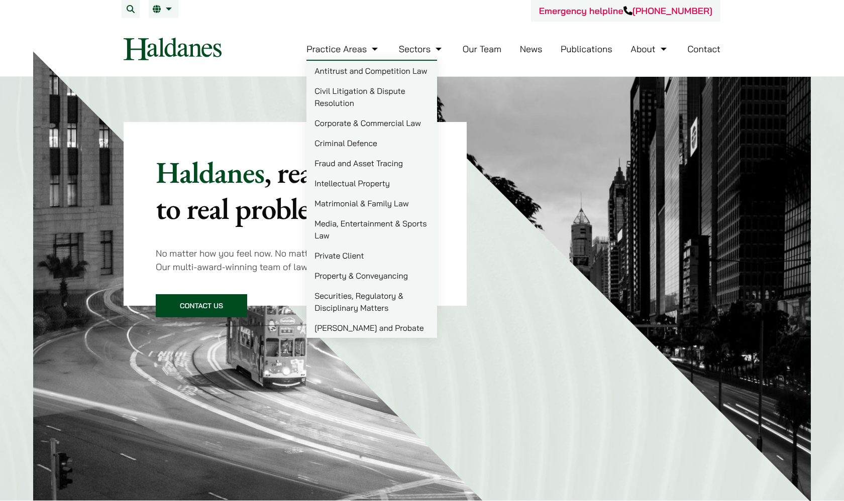
click at [354, 139] on link "Criminal Defence" at bounding box center [371, 143] width 131 height 20
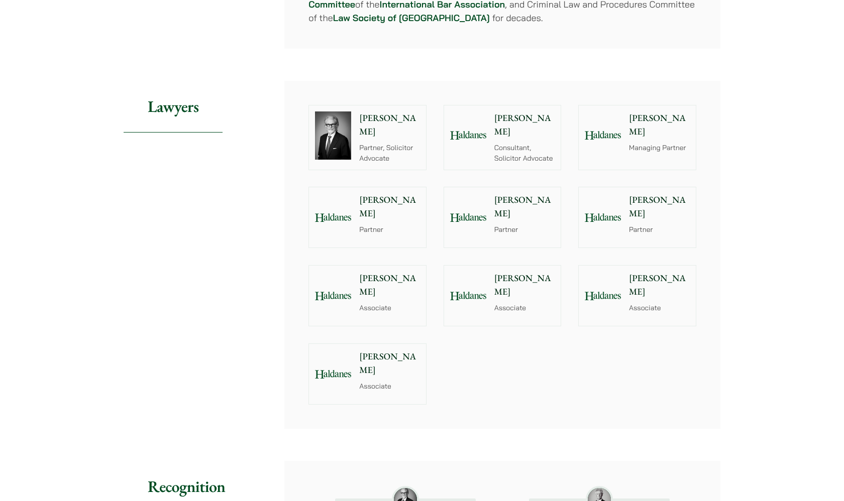
scroll to position [1057, 0]
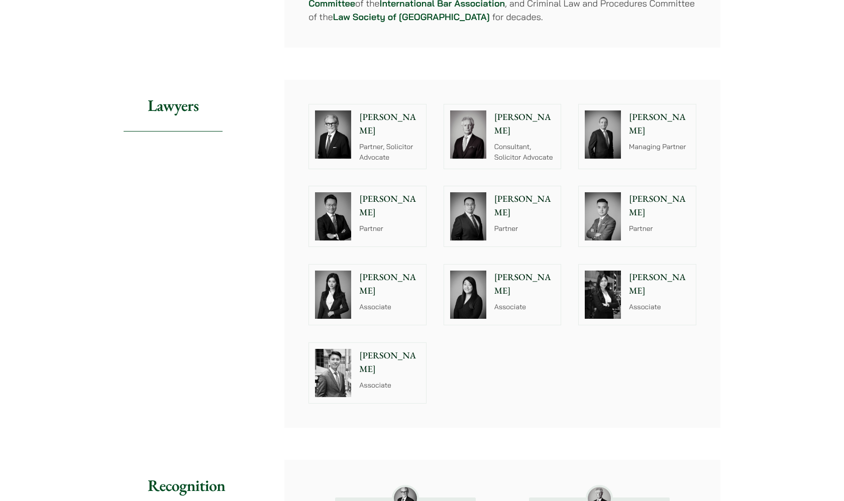
click at [378, 115] on p "[PERSON_NAME]" at bounding box center [389, 123] width 61 height 27
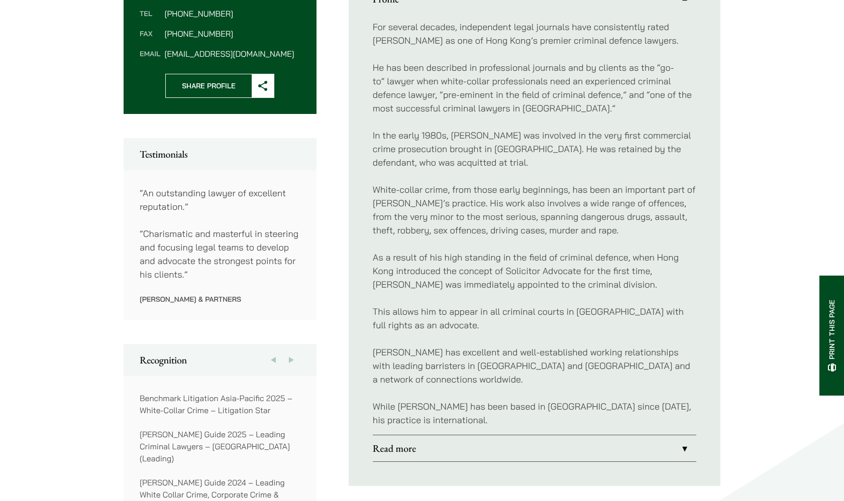
scroll to position [446, 0]
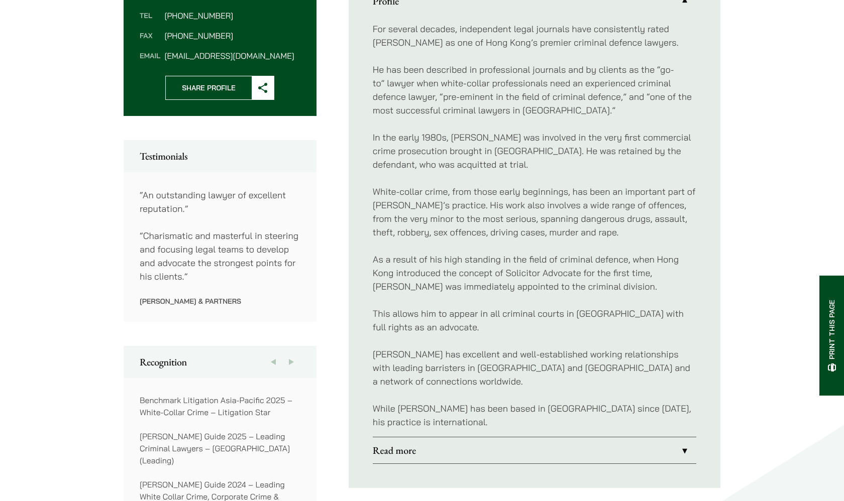
click at [457, 437] on link "Read more" at bounding box center [534, 450] width 323 height 26
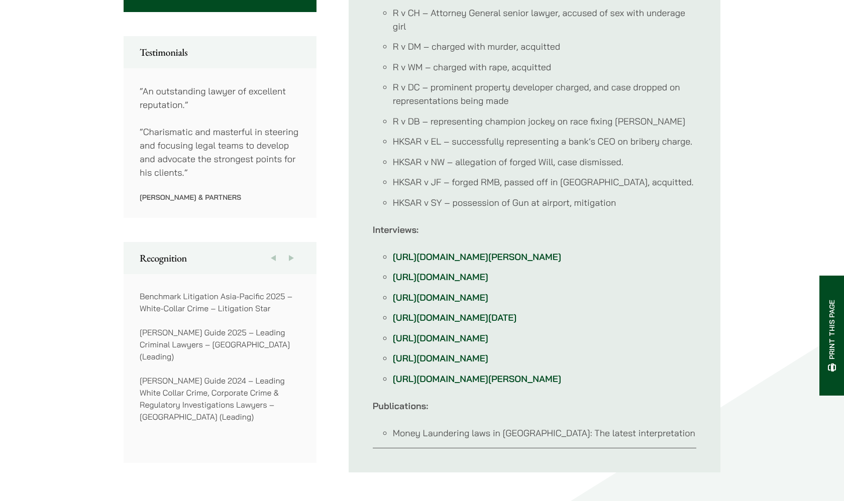
scroll to position [551, 0]
click at [462, 250] on link "[URL][DOMAIN_NAME][PERSON_NAME]" at bounding box center [477, 256] width 168 height 12
click at [466, 292] on link "[URL][DOMAIN_NAME]" at bounding box center [440, 297] width 95 height 12
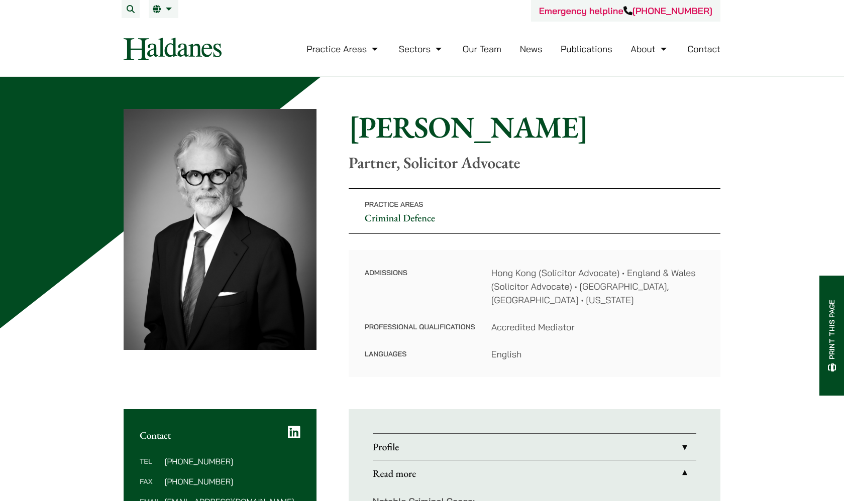
scroll to position [0, 0]
